Goal: Navigation & Orientation: Find specific page/section

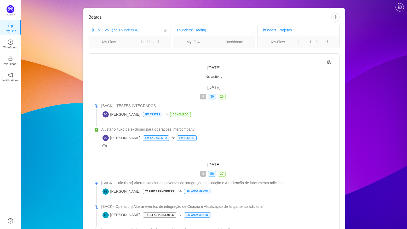
click at [125, 32] on link "[DEV] Evolução Thunders #1" at bounding box center [115, 30] width 47 height 4
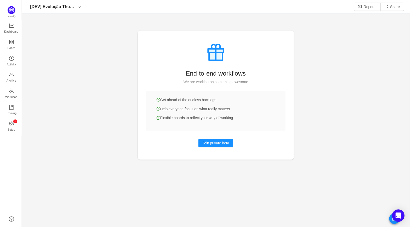
scroll to position [220, 378]
